Goal: Information Seeking & Learning: Learn about a topic

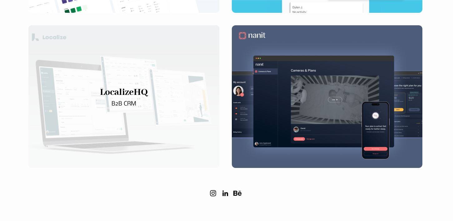
scroll to position [383, 0]
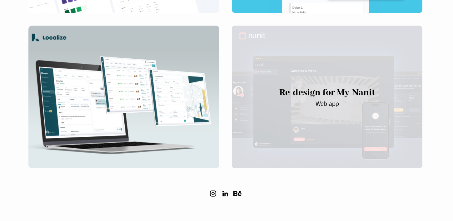
click at [279, 37] on div "main content" at bounding box center [327, 97] width 191 height 143
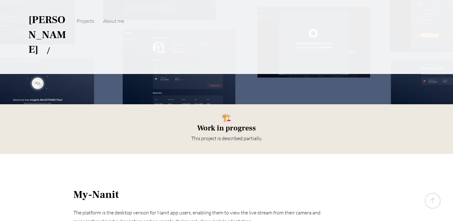
scroll to position [126, 0]
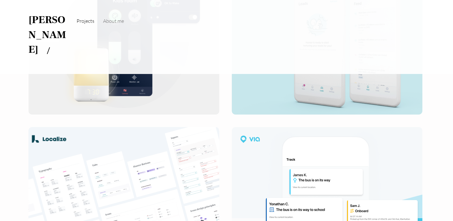
scroll to position [383, 0]
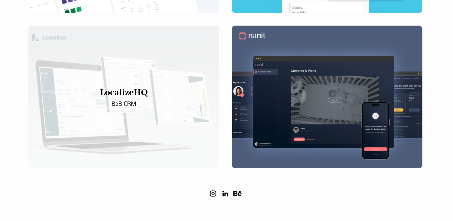
click at [134, 85] on div "main content" at bounding box center [123, 97] width 191 height 143
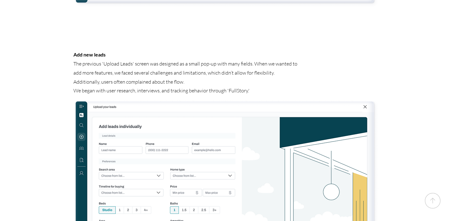
scroll to position [1603, 0]
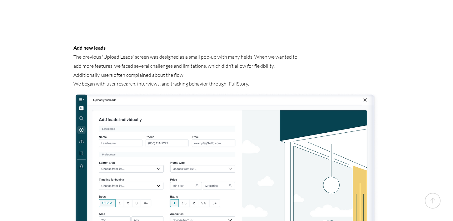
click at [151, 71] on p "Additionally, users often complained about the flow. We began with user researc…" at bounding box center [186, 80] width 227 height 18
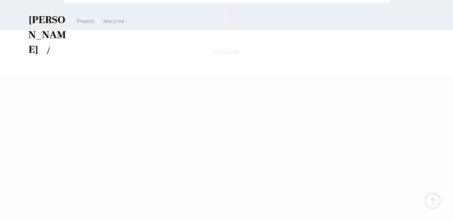
scroll to position [1058, 0]
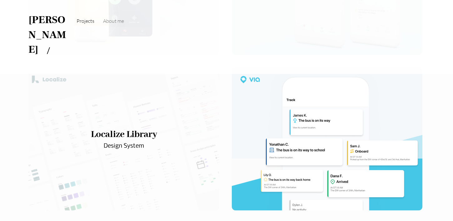
scroll to position [163, 0]
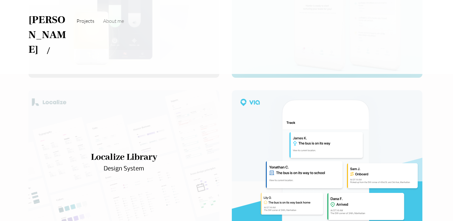
click at [160, 104] on div "main content" at bounding box center [123, 161] width 191 height 143
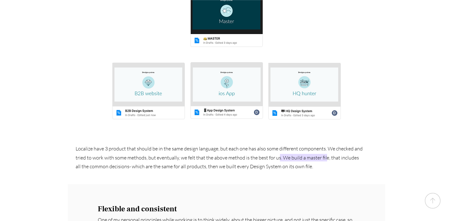
scroll to position [712, 0]
click at [164, 62] on img at bounding box center [226, 56] width 249 height 150
click at [143, 55] on img at bounding box center [226, 56] width 249 height 150
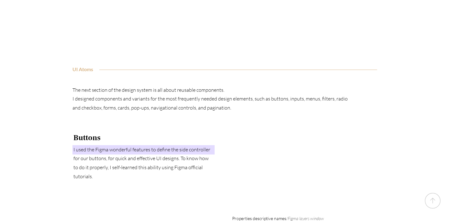
scroll to position [2408, 0]
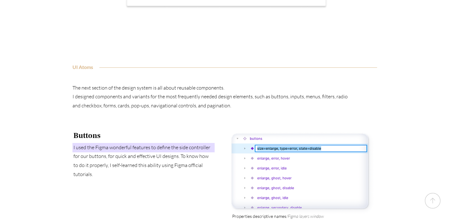
click at [185, 143] on p "I used the Figma wonderful features to define the side controller for our butto…" at bounding box center [143, 161] width 140 height 36
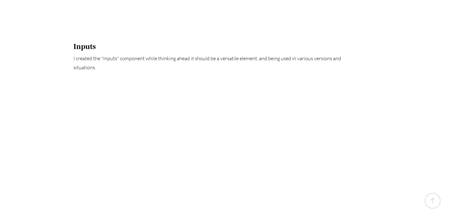
scroll to position [4644, 0]
